Goal: Task Accomplishment & Management: Complete application form

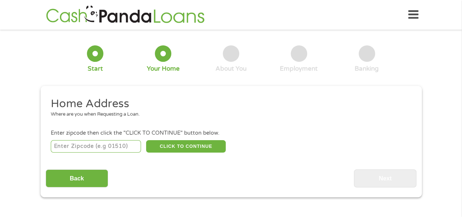
click at [80, 149] on input "number" at bounding box center [96, 146] width 90 height 12
type input "43110"
click at [177, 146] on button "CLICK TO CONTINUE" at bounding box center [186, 146] width 80 height 12
type input "43110"
type input "Canal Winchester"
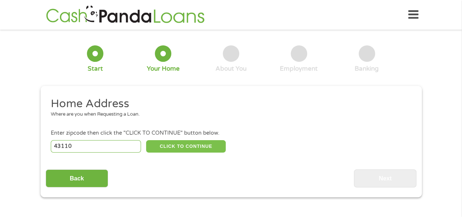
select select "[US_STATE]"
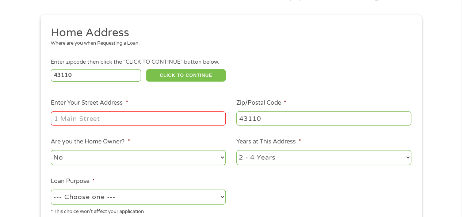
scroll to position [73, 0]
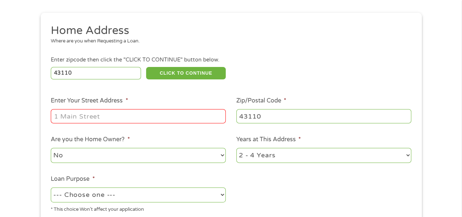
click at [73, 117] on input "Enter Your Street Address *" at bounding box center [138, 116] width 175 height 14
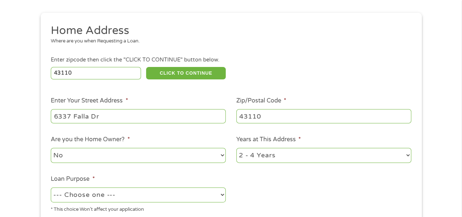
type input "6337 Falla Dr"
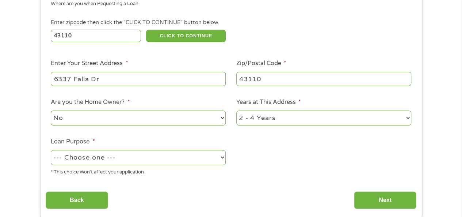
scroll to position [146, 0]
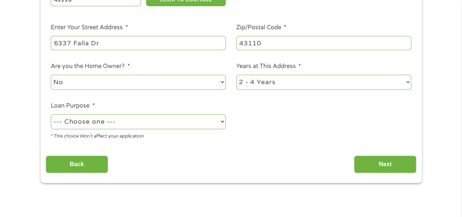
click at [223, 123] on select "--- Choose one --- Pay Bills Debt Consolidation Home Improvement Major Purchase…" at bounding box center [138, 121] width 175 height 15
select select "shorttermcash"
click at [51, 114] on select "--- Choose one --- Pay Bills Debt Consolidation Home Improvement Major Purchase…" at bounding box center [138, 121] width 175 height 15
click at [382, 161] on input "Next" at bounding box center [385, 164] width 62 height 18
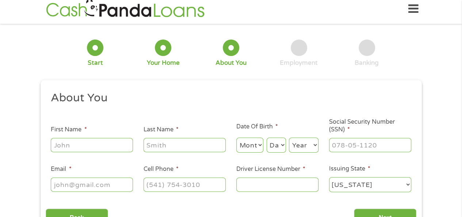
scroll to position [0, 0]
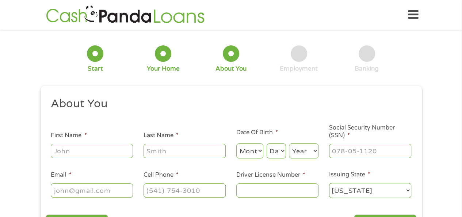
click at [91, 150] on input "First Name *" at bounding box center [92, 151] width 82 height 14
type input "[PERSON_NAME]"
select select "3"
select select "31"
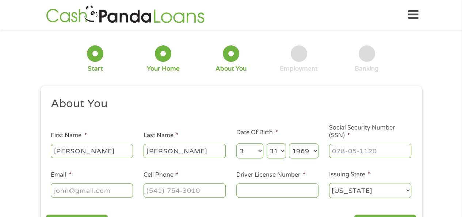
select select "1964"
click at [337, 151] on input "___-__-____" at bounding box center [370, 151] width 82 height 14
type input "284-72-2906"
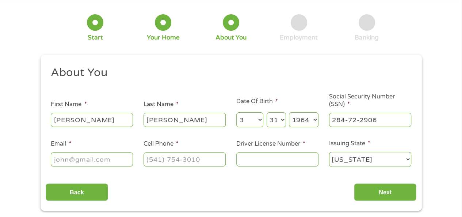
scroll to position [73, 0]
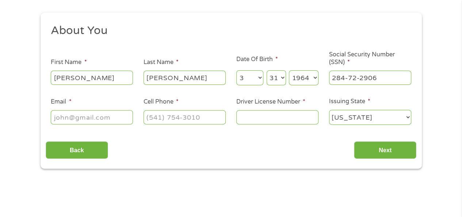
click at [70, 118] on input "Email *" at bounding box center [92, 117] width 82 height 14
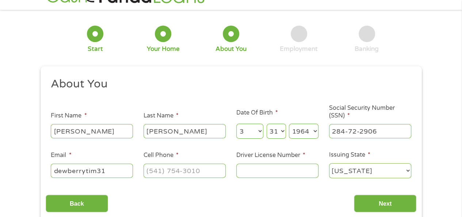
scroll to position [37, 0]
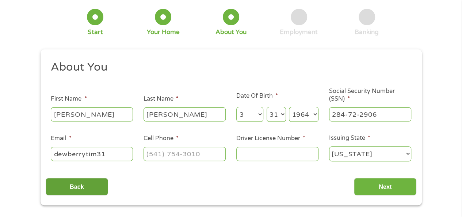
type input "dewberrytim31"
click at [69, 186] on input "Back" at bounding box center [77, 187] width 62 height 18
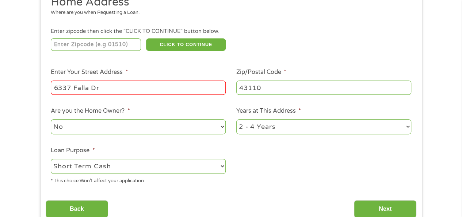
scroll to position [146, 0]
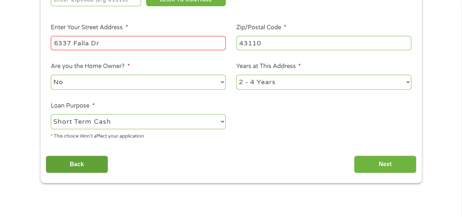
click at [82, 167] on input "Back" at bounding box center [77, 164] width 62 height 18
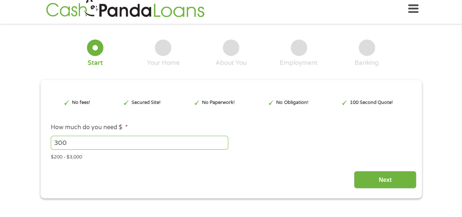
scroll to position [0, 0]
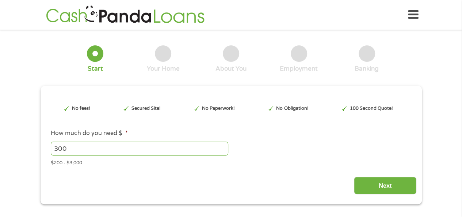
click at [72, 149] on input "300" at bounding box center [140, 148] width 178 height 14
click at [224, 150] on input "299" at bounding box center [140, 148] width 178 height 14
click at [224, 150] on input "298" at bounding box center [140, 148] width 178 height 14
click at [224, 150] on input "297" at bounding box center [140, 148] width 178 height 14
click at [224, 150] on input "296" at bounding box center [140, 148] width 178 height 14
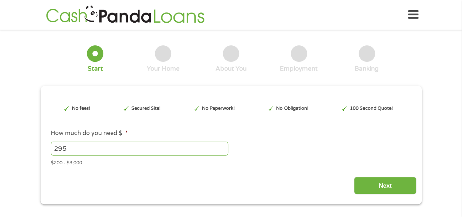
click at [224, 150] on input "295" at bounding box center [140, 148] width 178 height 14
click at [224, 150] on input "294" at bounding box center [140, 148] width 178 height 14
click at [224, 150] on input "293" at bounding box center [140, 148] width 178 height 14
click at [224, 150] on input "292" at bounding box center [140, 148] width 178 height 14
click at [224, 150] on input "291" at bounding box center [140, 148] width 178 height 14
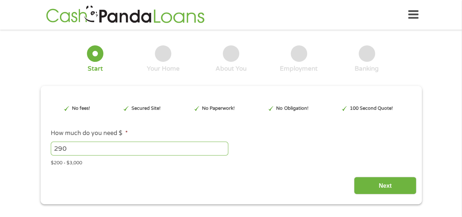
click at [224, 150] on input "290" at bounding box center [140, 148] width 178 height 14
click at [224, 150] on input "289" at bounding box center [140, 148] width 178 height 14
click at [224, 150] on input "288" at bounding box center [140, 148] width 178 height 14
click at [224, 150] on input "287" at bounding box center [140, 148] width 178 height 14
click at [224, 150] on input "286" at bounding box center [140, 148] width 178 height 14
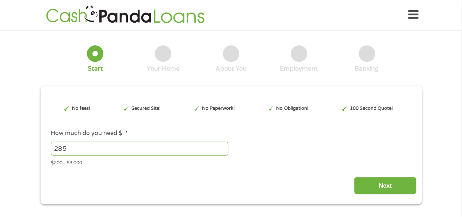
click at [224, 150] on input "285" at bounding box center [140, 148] width 178 height 14
click at [224, 150] on input "284" at bounding box center [140, 148] width 178 height 14
click at [224, 150] on input "283" at bounding box center [140, 148] width 178 height 14
click at [224, 150] on input "282" at bounding box center [140, 148] width 178 height 14
click at [224, 150] on input "281" at bounding box center [140, 148] width 178 height 14
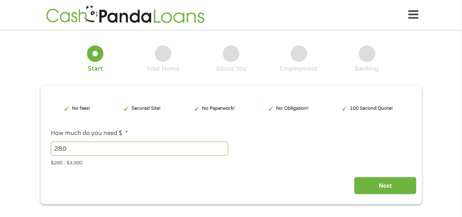
click at [224, 150] on input "280" at bounding box center [140, 148] width 178 height 14
click at [224, 150] on input "279" at bounding box center [140, 148] width 178 height 14
click at [224, 150] on input "278" at bounding box center [140, 148] width 178 height 14
click at [224, 150] on input "277" at bounding box center [140, 148] width 178 height 14
click at [224, 150] on input "276" at bounding box center [140, 148] width 178 height 14
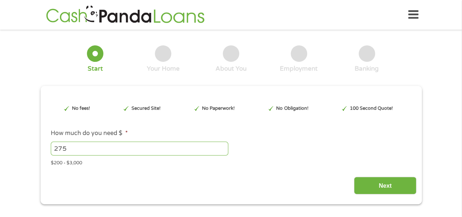
click at [224, 150] on input "275" at bounding box center [140, 148] width 178 height 14
click at [224, 150] on input "274" at bounding box center [140, 148] width 178 height 14
click at [224, 150] on input "273" at bounding box center [140, 148] width 178 height 14
click at [224, 150] on input "272" at bounding box center [140, 148] width 178 height 14
click at [224, 150] on input "271" at bounding box center [140, 148] width 178 height 14
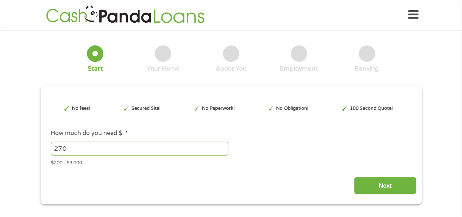
click at [224, 150] on input "270" at bounding box center [140, 148] width 178 height 14
click at [224, 150] on input "269" at bounding box center [140, 148] width 178 height 14
click at [223, 150] on input "268" at bounding box center [140, 148] width 178 height 14
click at [223, 150] on input "267" at bounding box center [140, 148] width 178 height 14
click at [223, 150] on input "266" at bounding box center [140, 148] width 178 height 14
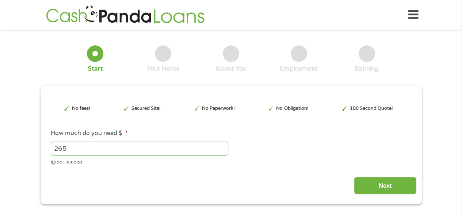
click at [223, 150] on input "265" at bounding box center [140, 148] width 178 height 14
click at [223, 150] on input "264" at bounding box center [140, 148] width 178 height 14
click at [223, 150] on input "263" at bounding box center [140, 148] width 178 height 14
click at [223, 150] on input "262" at bounding box center [140, 148] width 178 height 14
click at [223, 150] on input "261" at bounding box center [140, 148] width 178 height 14
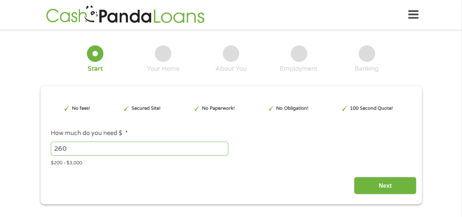
click at [223, 150] on input "260" at bounding box center [140, 148] width 178 height 14
click at [223, 150] on input "259" at bounding box center [140, 148] width 178 height 14
click at [223, 150] on input "258" at bounding box center [140, 148] width 178 height 14
click at [223, 150] on input "257" at bounding box center [140, 148] width 178 height 14
click at [223, 150] on input "256" at bounding box center [140, 148] width 178 height 14
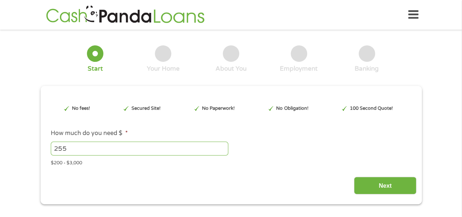
click at [223, 150] on input "255" at bounding box center [140, 148] width 178 height 14
click at [223, 150] on input "254" at bounding box center [140, 148] width 178 height 14
click at [223, 150] on input "253" at bounding box center [140, 148] width 178 height 14
click at [223, 150] on input "252" at bounding box center [140, 148] width 178 height 14
click at [223, 150] on input "251" at bounding box center [140, 148] width 178 height 14
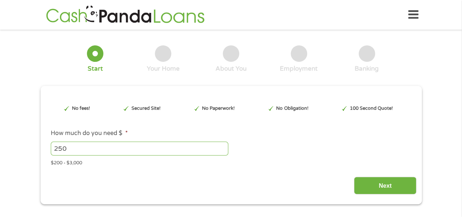
click at [223, 150] on input "250" at bounding box center [140, 148] width 178 height 14
click at [222, 150] on input "249" at bounding box center [140, 148] width 178 height 14
click at [222, 150] on input "248" at bounding box center [140, 148] width 178 height 14
click at [222, 150] on input "247" at bounding box center [140, 148] width 178 height 14
click at [222, 150] on input "246" at bounding box center [140, 148] width 178 height 14
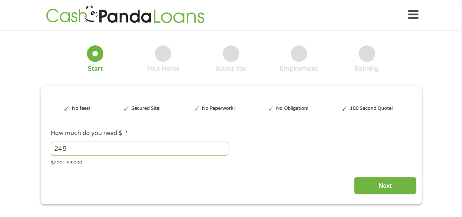
click at [222, 150] on input "245" at bounding box center [140, 148] width 178 height 14
click at [222, 150] on input "243" at bounding box center [140, 148] width 178 height 14
click at [222, 150] on input "242" at bounding box center [140, 148] width 178 height 14
click at [222, 150] on input "241" at bounding box center [140, 148] width 178 height 14
click at [222, 149] on input "222" at bounding box center [140, 148] width 178 height 14
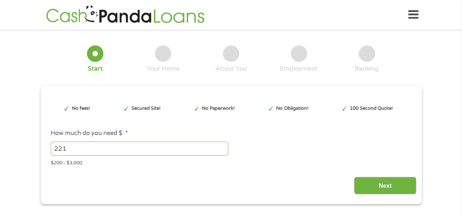
click at [221, 151] on input "221" at bounding box center [140, 148] width 178 height 14
click at [221, 151] on input "220" at bounding box center [140, 148] width 178 height 14
click at [221, 151] on input "219" at bounding box center [140, 148] width 178 height 14
click at [221, 151] on input "218" at bounding box center [140, 148] width 178 height 14
click at [221, 151] on input "217" at bounding box center [140, 148] width 178 height 14
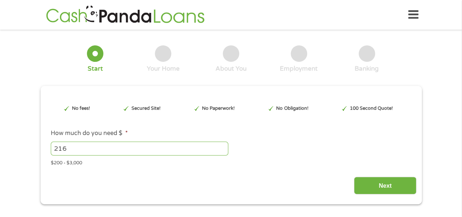
click at [221, 151] on input "216" at bounding box center [140, 148] width 178 height 14
click at [221, 151] on input "215" at bounding box center [140, 148] width 178 height 14
click at [221, 151] on input "214" at bounding box center [140, 148] width 178 height 14
click at [221, 151] on input "213" at bounding box center [140, 148] width 178 height 14
click at [221, 151] on input "212" at bounding box center [140, 148] width 178 height 14
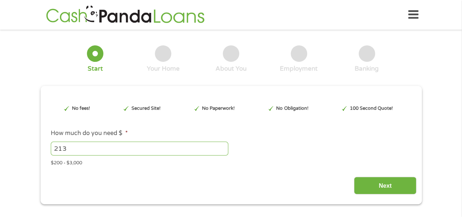
click at [224, 148] on input "213" at bounding box center [140, 148] width 178 height 14
click at [224, 148] on input "214" at bounding box center [140, 148] width 178 height 14
click at [224, 148] on input "215" at bounding box center [140, 148] width 178 height 14
click at [224, 148] on input "216" at bounding box center [140, 148] width 178 height 14
click at [224, 148] on input "217" at bounding box center [140, 148] width 178 height 14
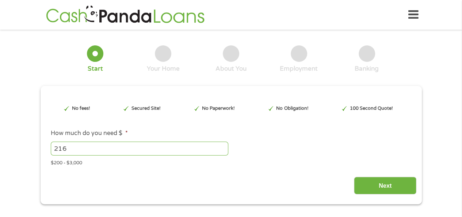
click at [222, 151] on input "216" at bounding box center [140, 148] width 178 height 14
click at [222, 151] on input "215" at bounding box center [140, 148] width 178 height 14
click at [222, 151] on input "214" at bounding box center [140, 148] width 178 height 14
click at [222, 151] on input "213" at bounding box center [140, 148] width 178 height 14
click at [222, 151] on input "211" at bounding box center [140, 148] width 178 height 14
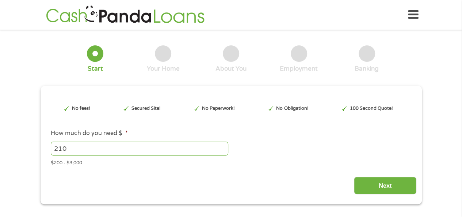
click at [222, 151] on input "210" at bounding box center [140, 148] width 178 height 14
click at [222, 151] on input "209" at bounding box center [140, 148] width 178 height 14
click at [222, 151] on input "208" at bounding box center [140, 148] width 178 height 14
click at [222, 151] on input "207" at bounding box center [140, 148] width 178 height 14
click at [222, 151] on input "206" at bounding box center [140, 148] width 178 height 14
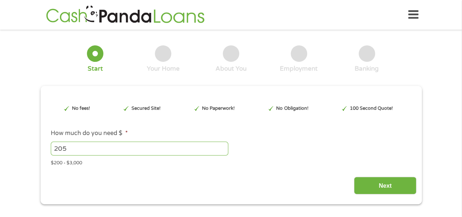
click at [222, 151] on input "205" at bounding box center [140, 148] width 178 height 14
click at [222, 151] on input "204" at bounding box center [140, 148] width 178 height 14
click at [222, 151] on input "203" at bounding box center [140, 148] width 178 height 14
click at [222, 151] on input "202" at bounding box center [140, 148] width 178 height 14
click at [222, 151] on input "201" at bounding box center [140, 148] width 178 height 14
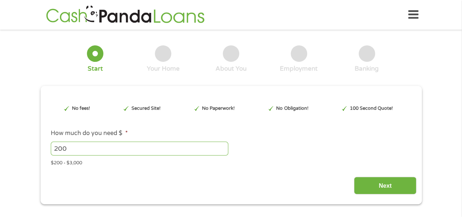
type input "200"
click at [222, 151] on input "200" at bounding box center [140, 148] width 178 height 14
click at [392, 187] on input "Next" at bounding box center [385, 185] width 62 height 18
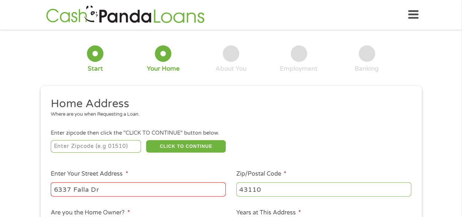
click at [113, 145] on input "number" at bounding box center [96, 146] width 90 height 12
type input "43110"
click at [173, 143] on button "CLICK TO CONTINUE" at bounding box center [186, 146] width 80 height 12
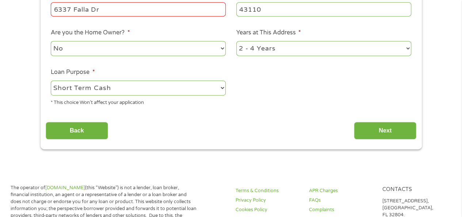
scroll to position [183, 0]
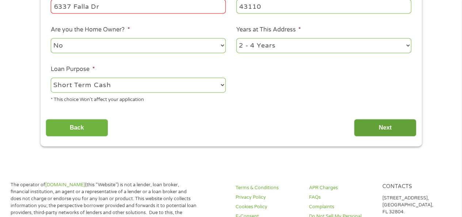
click at [388, 128] on input "Next" at bounding box center [385, 128] width 62 height 18
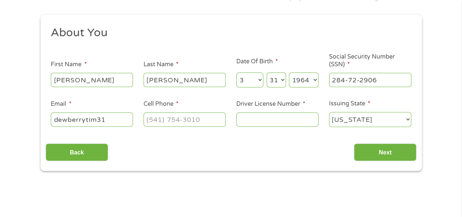
scroll to position [73, 0]
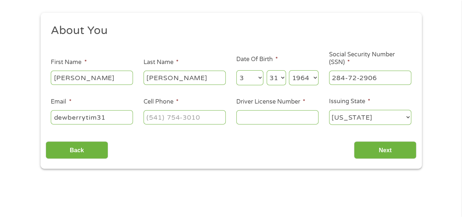
type input "(___) ___-____"
click at [169, 118] on input "(___) ___-____" at bounding box center [185, 117] width 82 height 14
click at [111, 116] on input "dewberrytim31" at bounding box center [92, 117] width 82 height 14
type input "[EMAIL_ADDRESS][DOMAIN_NAME]"
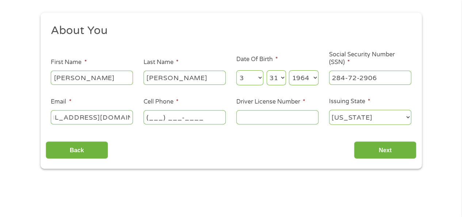
scroll to position [0, 0]
type input "[PHONE_NUMBER]"
click at [245, 120] on input "Driver License Number *" at bounding box center [277, 117] width 82 height 14
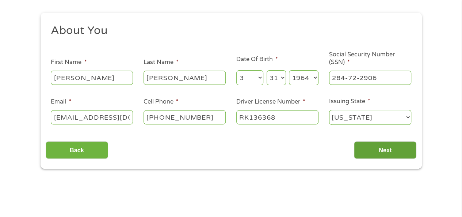
type input "RK136368"
click at [384, 148] on input "Next" at bounding box center [385, 150] width 62 height 18
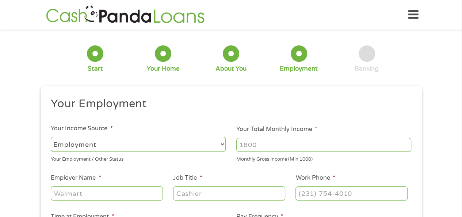
click at [222, 144] on select "--- Choose one --- Employment [DEMOGRAPHIC_DATA] Benefits" at bounding box center [138, 144] width 175 height 15
click at [51, 137] on select "--- Choose one --- Employment [DEMOGRAPHIC_DATA] Benefits" at bounding box center [138, 144] width 175 height 15
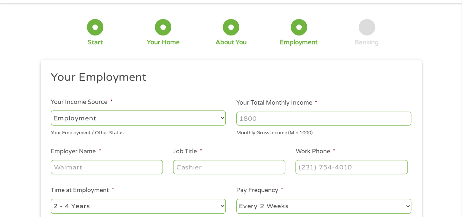
scroll to position [73, 0]
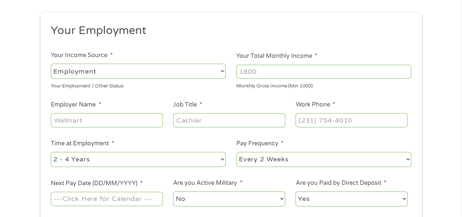
click at [262, 69] on input "Your Total Monthly Income *" at bounding box center [323, 72] width 175 height 14
click at [405, 69] on input "1000" at bounding box center [323, 72] width 175 height 14
click at [405, 70] on input "1001" at bounding box center [323, 72] width 175 height 14
click at [405, 70] on input "1002" at bounding box center [323, 72] width 175 height 14
click at [271, 71] on input "1002" at bounding box center [323, 72] width 175 height 14
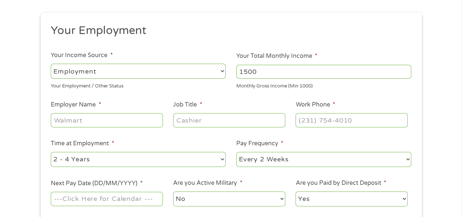
type input "1500"
click at [134, 119] on input "Employer Name *" at bounding box center [107, 120] width 112 height 14
type input "Marimart Healthcare"
click at [210, 121] on input "Job Title *" at bounding box center [229, 120] width 112 height 14
type input "F"
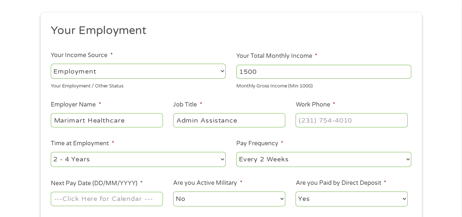
type input "Admin Assistance"
click at [315, 121] on input "(___) ___-____" at bounding box center [352, 120] width 112 height 14
type input "[PHONE_NUMBER]"
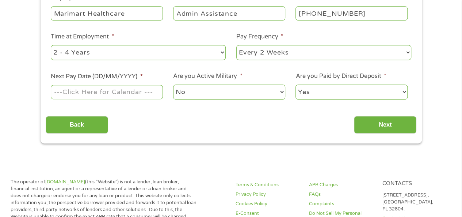
scroll to position [183, 0]
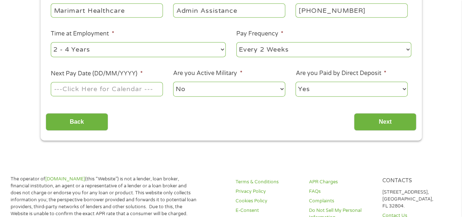
click at [87, 87] on input "Next Pay Date (DD/MM/YYYY) *" at bounding box center [107, 89] width 112 height 14
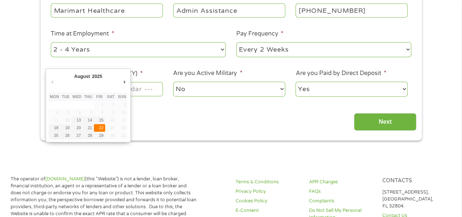
type input "[DATE]"
drag, startPoint x: 100, startPoint y: 129, endPoint x: 140, endPoint y: 115, distance: 42.0
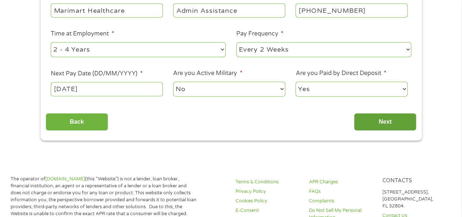
click at [380, 121] on input "Next" at bounding box center [385, 122] width 62 height 18
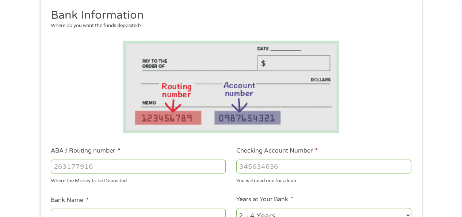
scroll to position [110, 0]
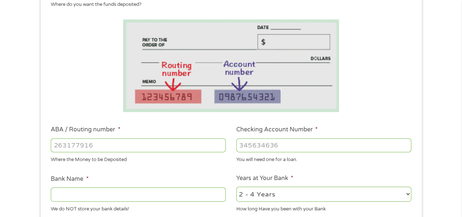
click at [114, 142] on input "ABA / Routing number *" at bounding box center [138, 145] width 175 height 14
type input "271987075"
type input "CORPORATE AMER FED C U"
type input "271987075"
click at [247, 144] on input "Checking Account Number *" at bounding box center [323, 145] width 175 height 14
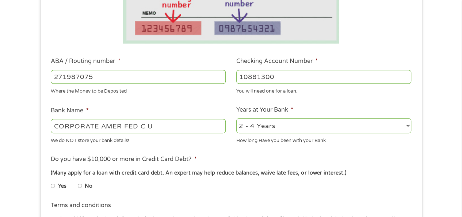
scroll to position [183, 0]
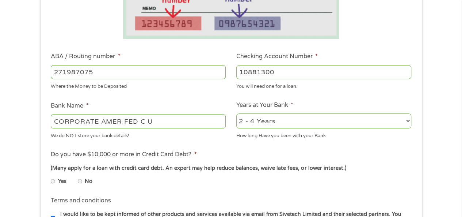
type input "10881300"
click at [407, 121] on select "2 - 4 Years 6 - 12 Months 1 - 2 Years Over 4 Years" at bounding box center [323, 120] width 175 height 15
select select "60months"
click at [236, 114] on select "2 - 4 Years 6 - 12 Months 1 - 2 Years Over 4 Years" at bounding box center [323, 120] width 175 height 15
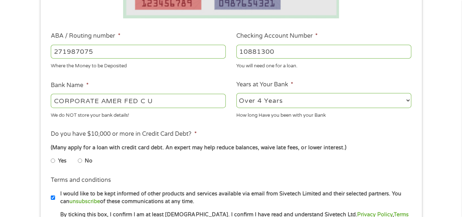
scroll to position [219, 0]
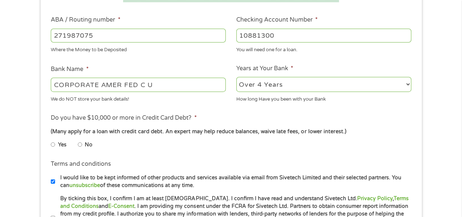
click at [80, 145] on input "No" at bounding box center [80, 144] width 4 height 12
radio input "true"
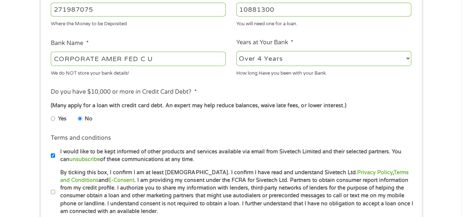
scroll to position [329, 0]
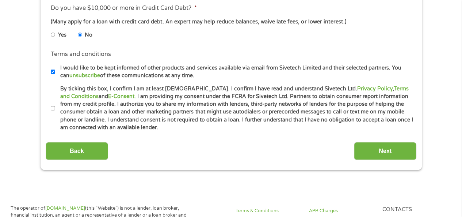
click at [55, 109] on input "By ticking this box, I confirm I am at least [DEMOGRAPHIC_DATA]. I confirm I ha…" at bounding box center [53, 108] width 4 height 12
checkbox input "true"
click at [392, 153] on input "Next" at bounding box center [385, 151] width 62 height 18
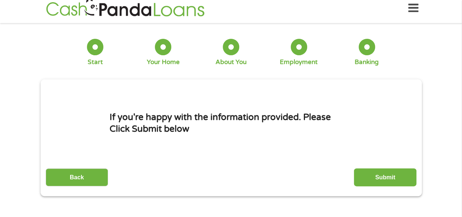
scroll to position [0, 0]
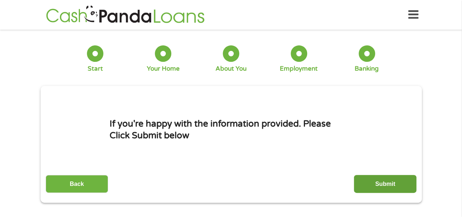
click at [376, 182] on input "Submit" at bounding box center [385, 184] width 62 height 18
